Goal: Task Accomplishment & Management: Manage account settings

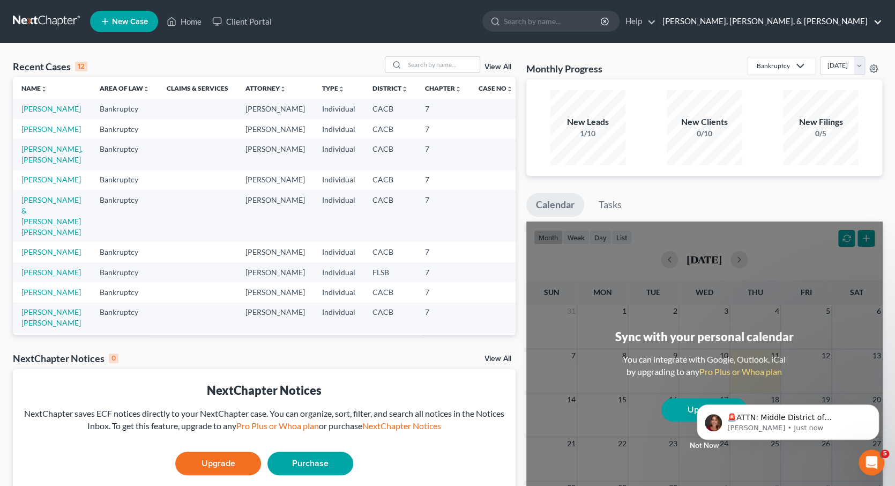
click at [876, 20] on link "[PERSON_NAME], [PERSON_NAME], & [PERSON_NAME]" at bounding box center [769, 21] width 225 height 19
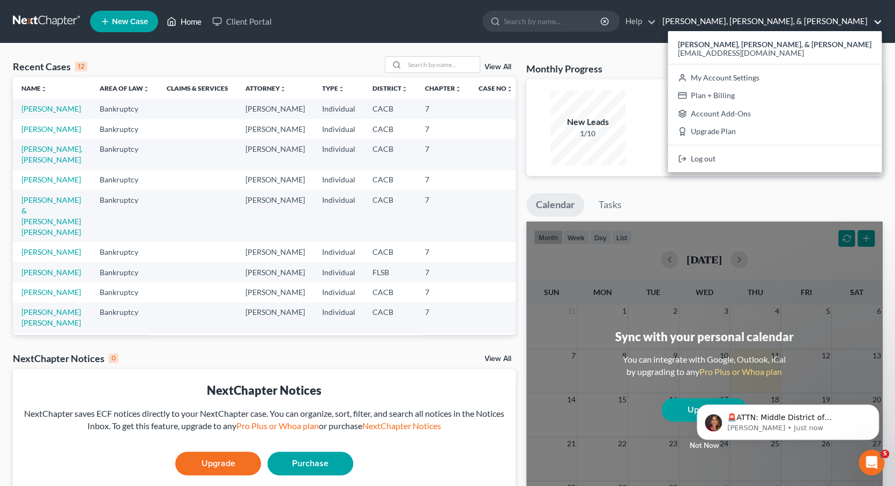
click at [194, 21] on link "Home" at bounding box center [184, 21] width 46 height 19
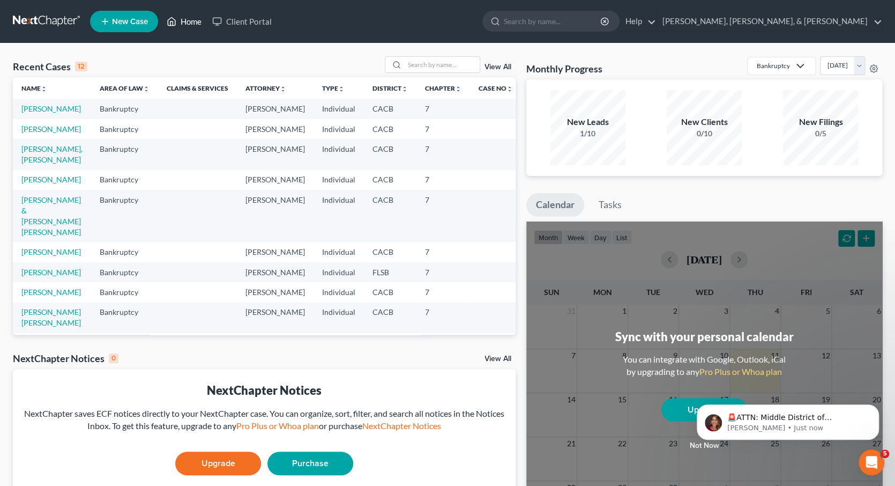
click at [184, 21] on link "Home" at bounding box center [184, 21] width 46 height 19
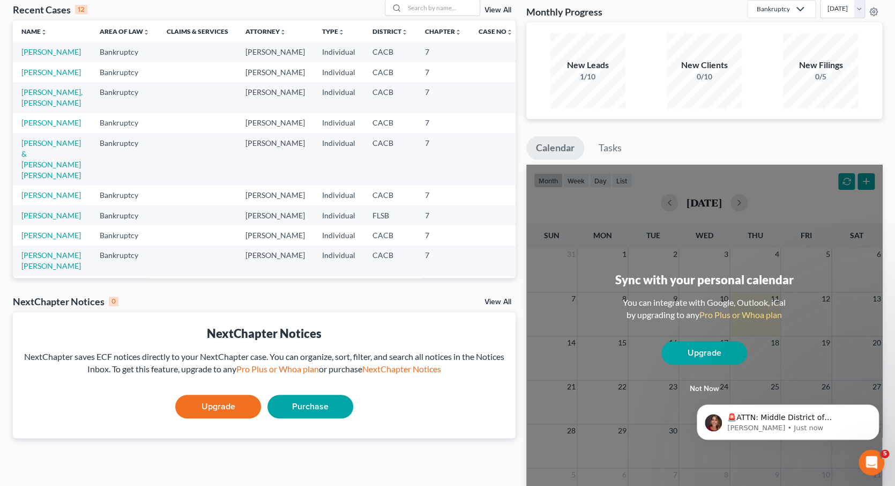
scroll to position [89, 0]
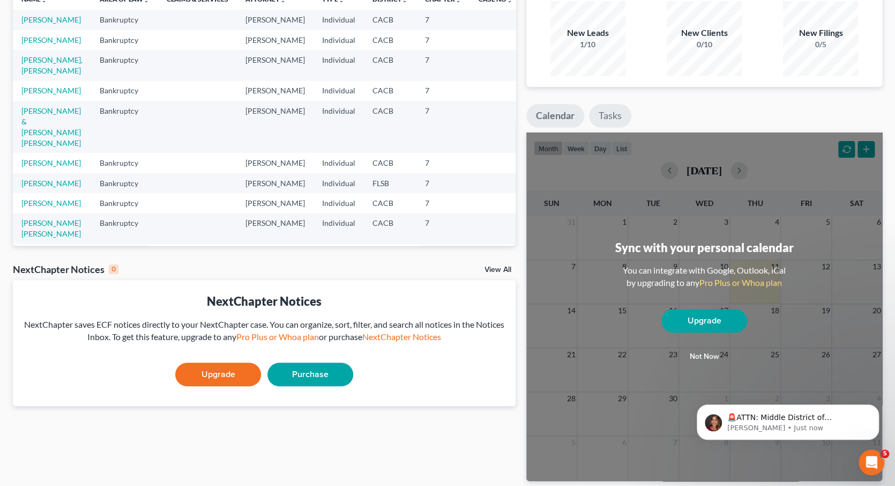
click at [618, 113] on link "Tasks" at bounding box center [610, 116] width 42 height 24
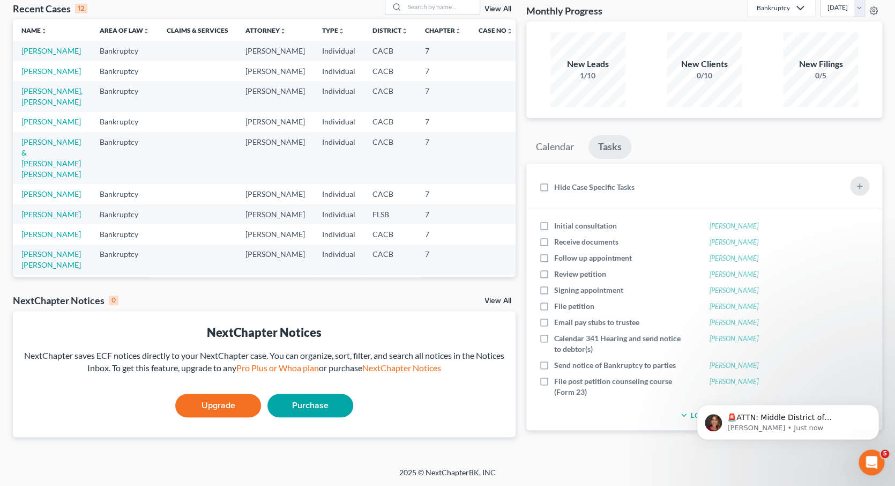
scroll to position [57, 0]
click at [499, 301] on link "View All" at bounding box center [497, 302] width 27 height 8
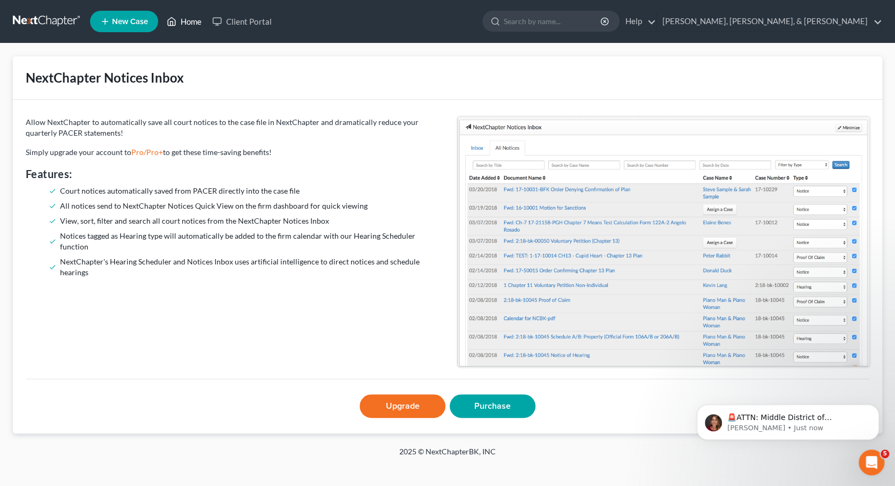
click at [193, 21] on link "Home" at bounding box center [184, 21] width 46 height 19
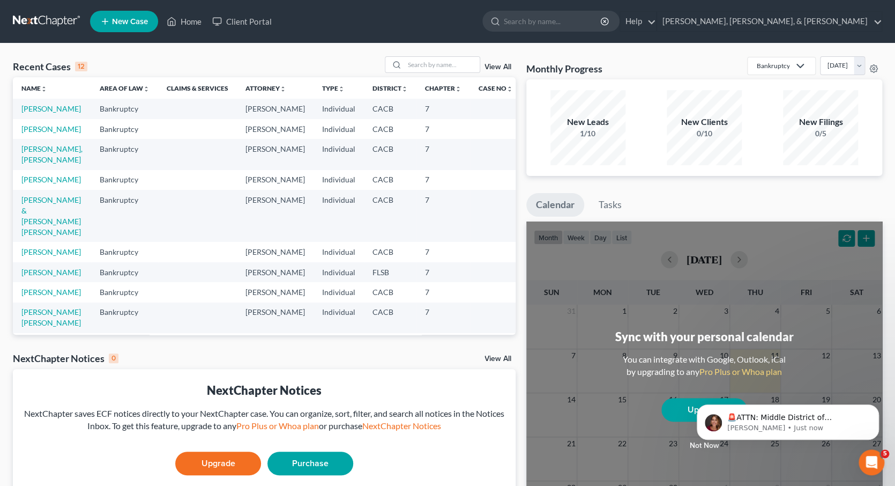
click at [794, 65] on icon at bounding box center [800, 65] width 13 height 13
click at [873, 68] on icon at bounding box center [873, 68] width 9 height 9
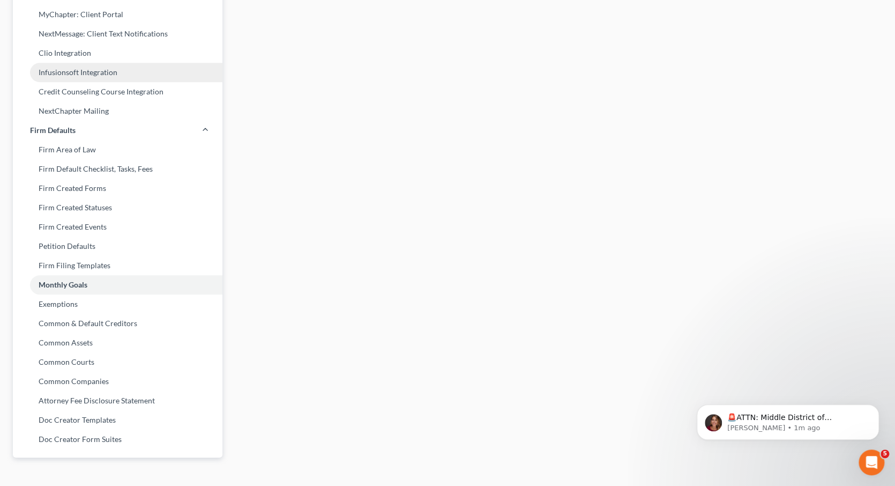
scroll to position [310, 0]
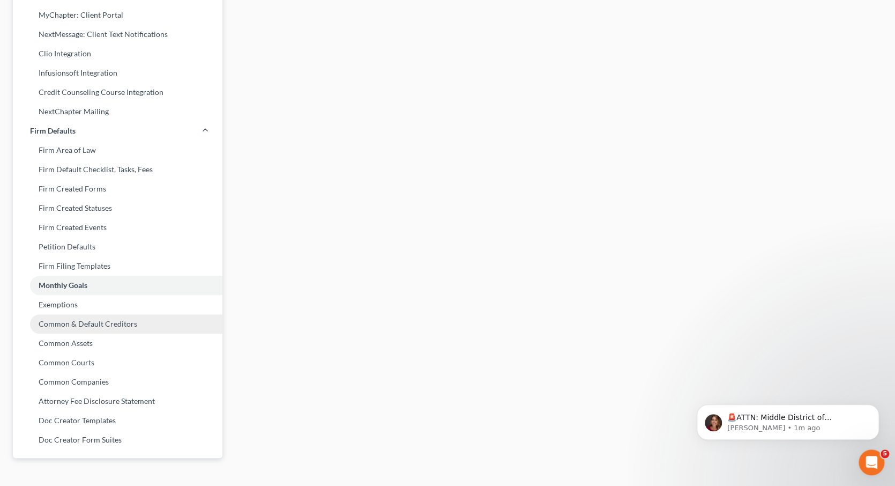
click at [102, 314] on link "Common & Default Creditors" at bounding box center [118, 323] width 210 height 19
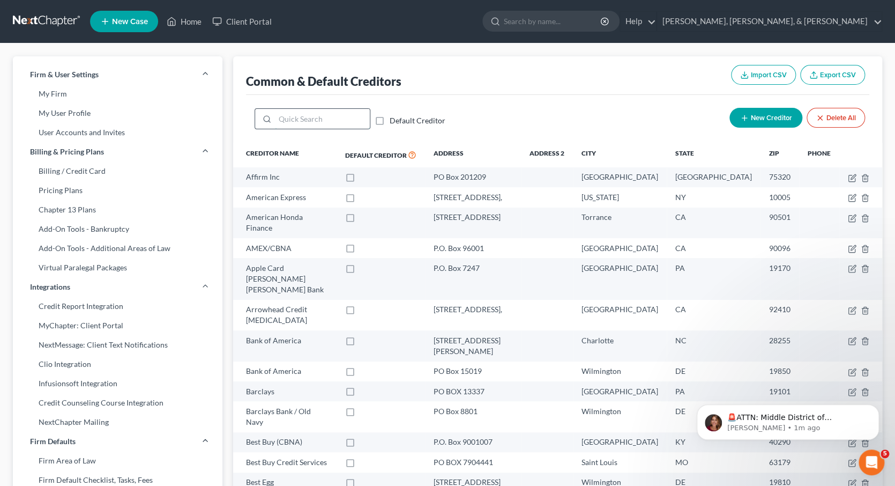
click at [307, 116] on input "search" at bounding box center [322, 119] width 95 height 20
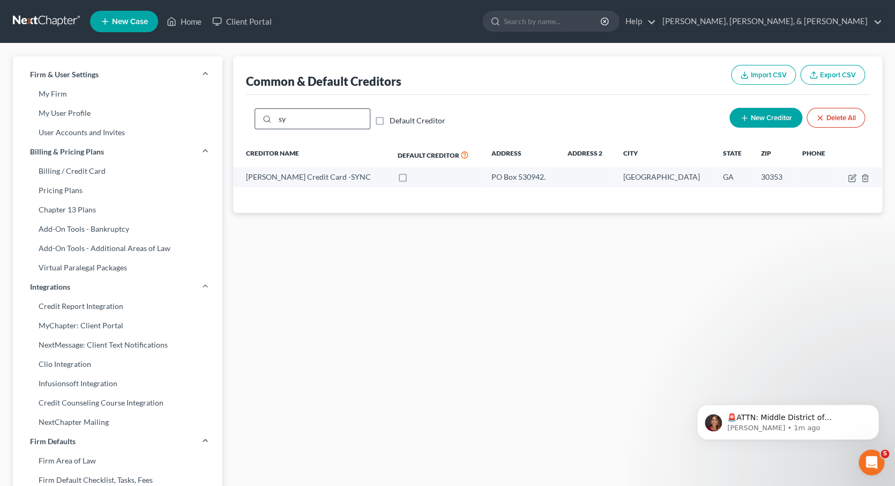
type input "s"
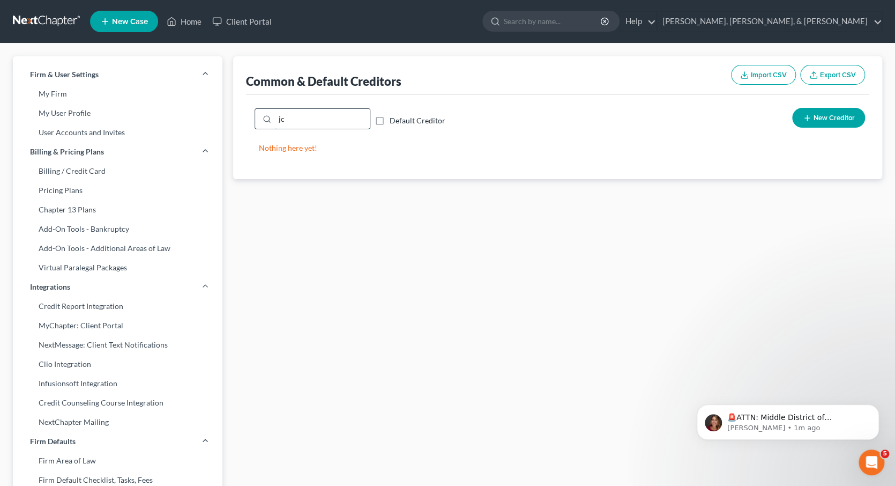
type input "j"
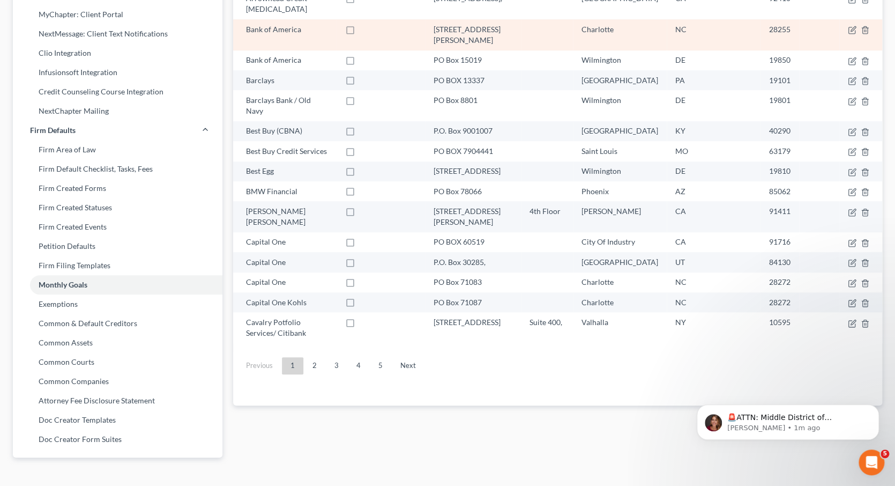
scroll to position [310, 0]
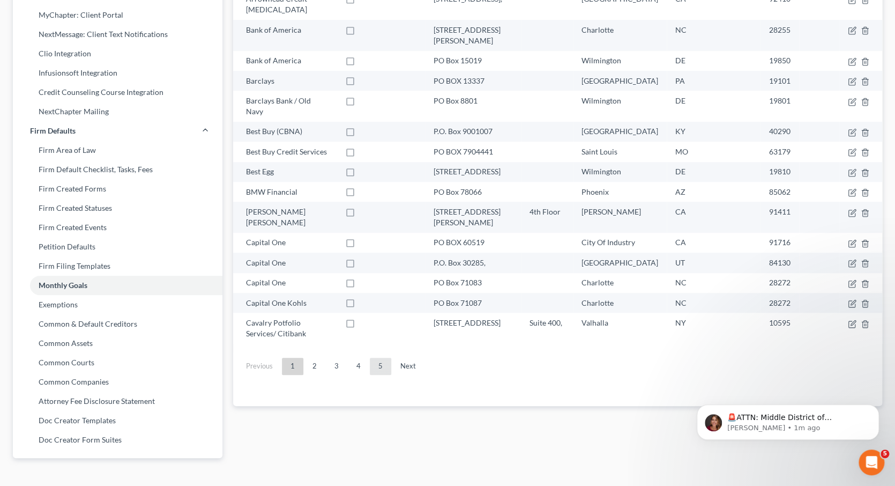
click at [378, 357] on link "5" at bounding box center [380, 365] width 21 height 17
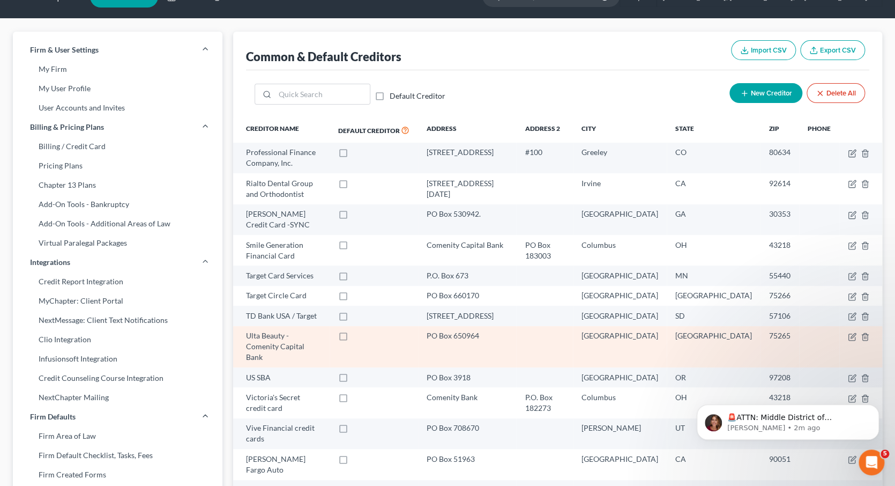
scroll to position [23, 0]
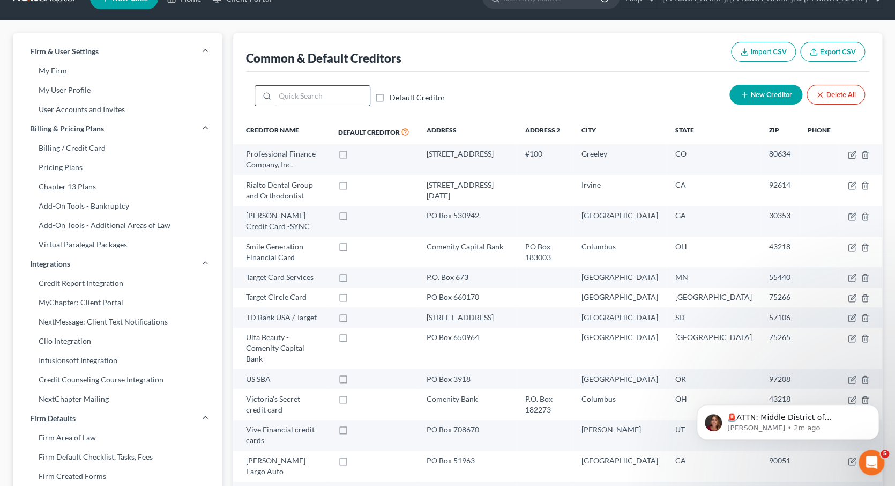
click at [302, 100] on input "search" at bounding box center [322, 96] width 95 height 20
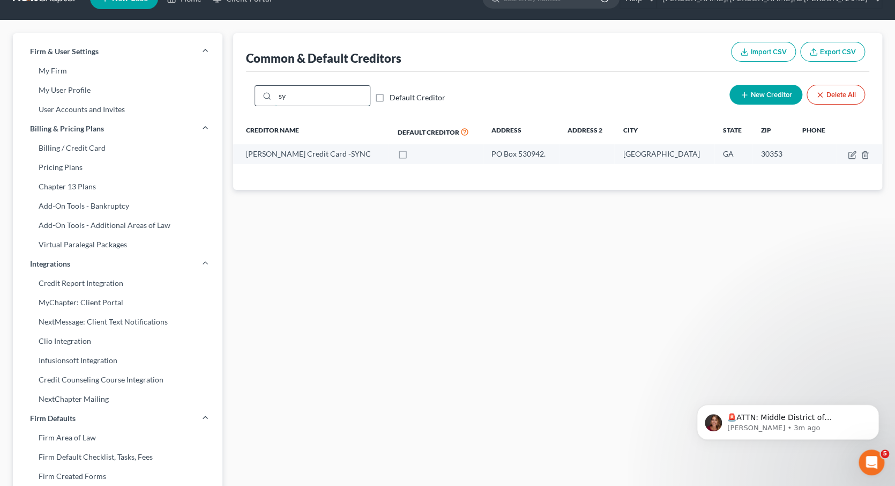
type input "s"
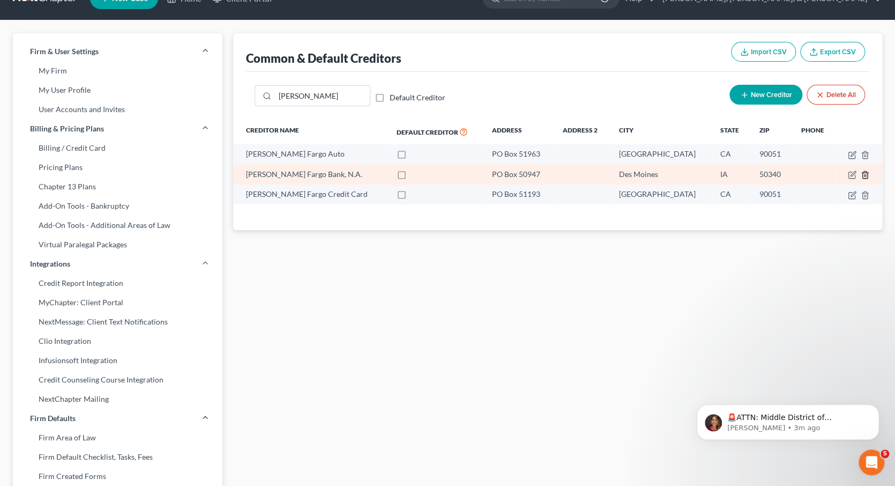
click at [864, 171] on icon "button" at bounding box center [865, 174] width 9 height 9
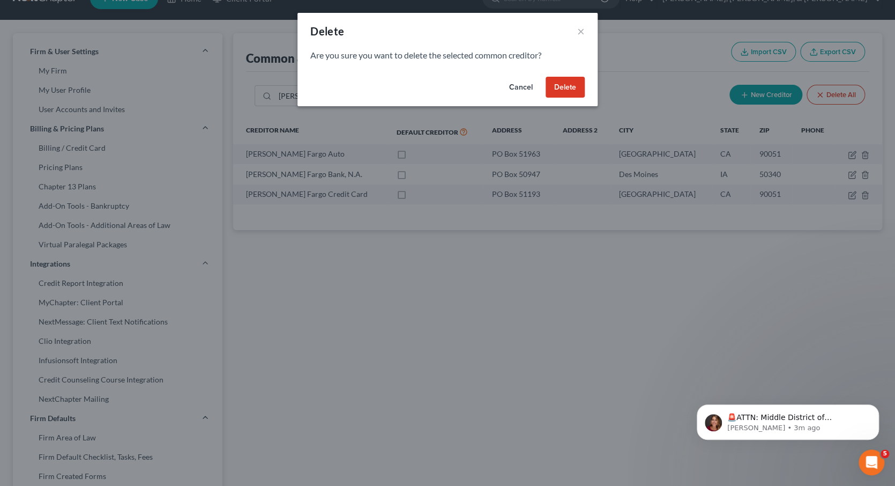
click at [568, 85] on button "Delete" at bounding box center [565, 87] width 39 height 21
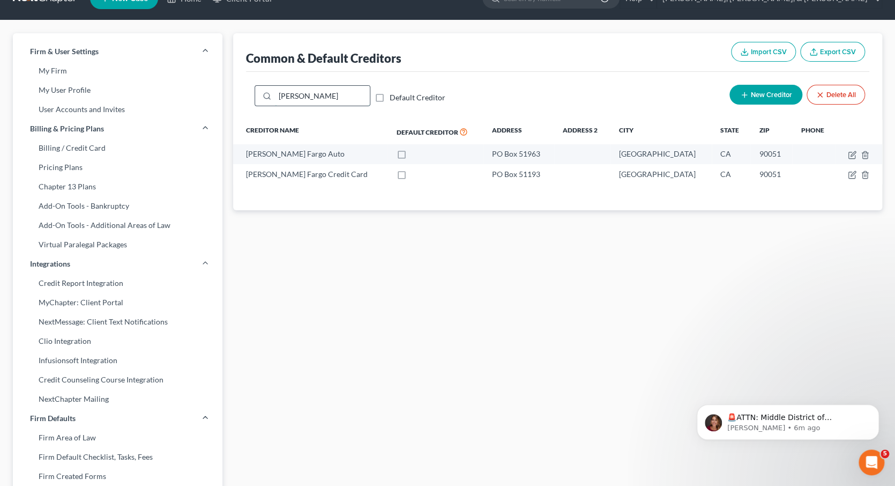
click at [314, 93] on input "[PERSON_NAME]" at bounding box center [322, 96] width 95 height 20
type input "[PERSON_NAME]"
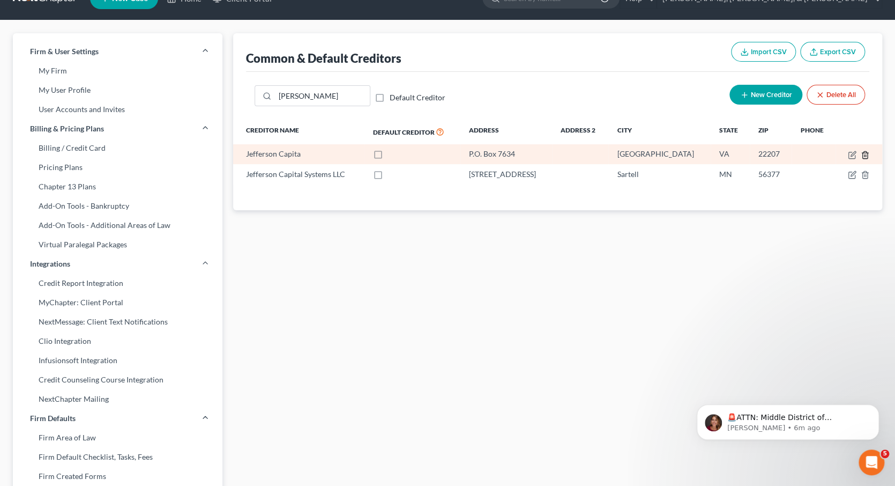
drag, startPoint x: 314, startPoint y: 93, endPoint x: 867, endPoint y: 152, distance: 555.7
click at [867, 152] on icon "button" at bounding box center [865, 155] width 9 height 9
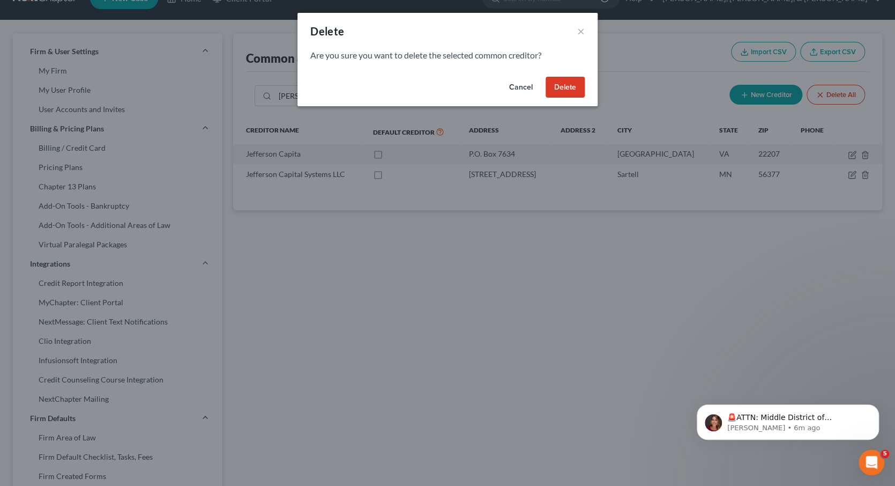
click at [570, 83] on button "Delete" at bounding box center [565, 87] width 39 height 21
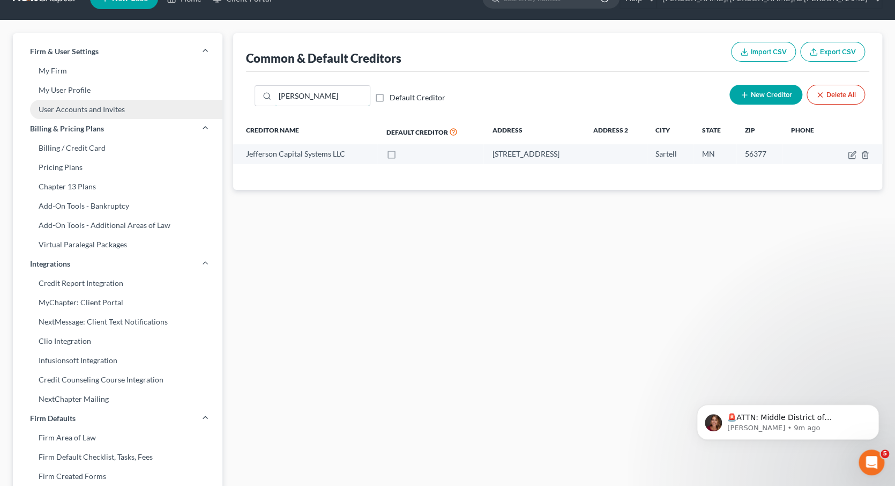
click at [336, 92] on input "[PERSON_NAME]" at bounding box center [322, 96] width 95 height 20
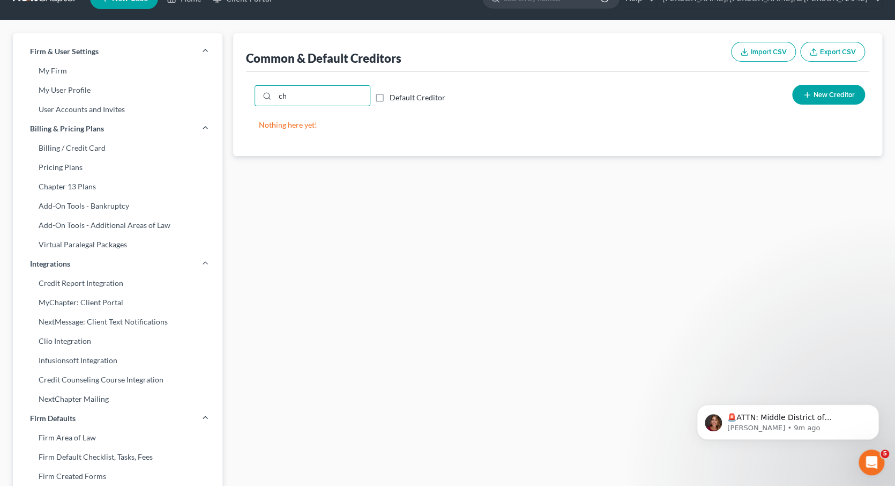
type input "c"
